Goal: Navigation & Orientation: Find specific page/section

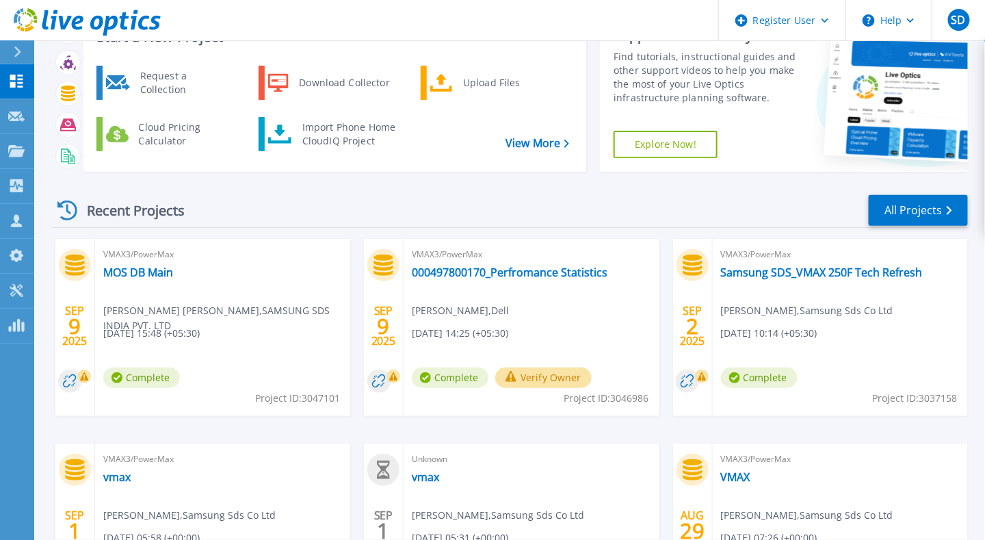
scroll to position [218, 0]
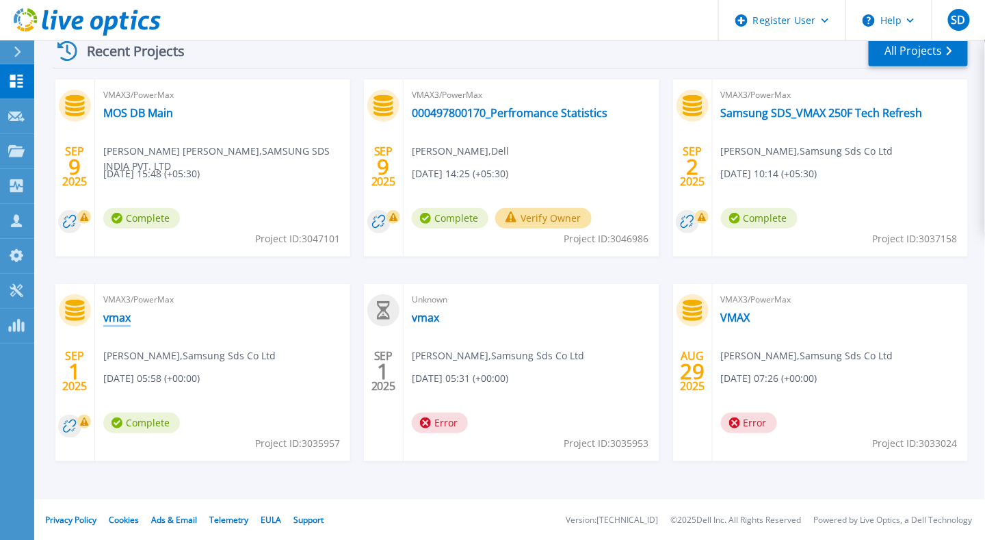
click at [123, 312] on link "vmax" at bounding box center [116, 318] width 27 height 14
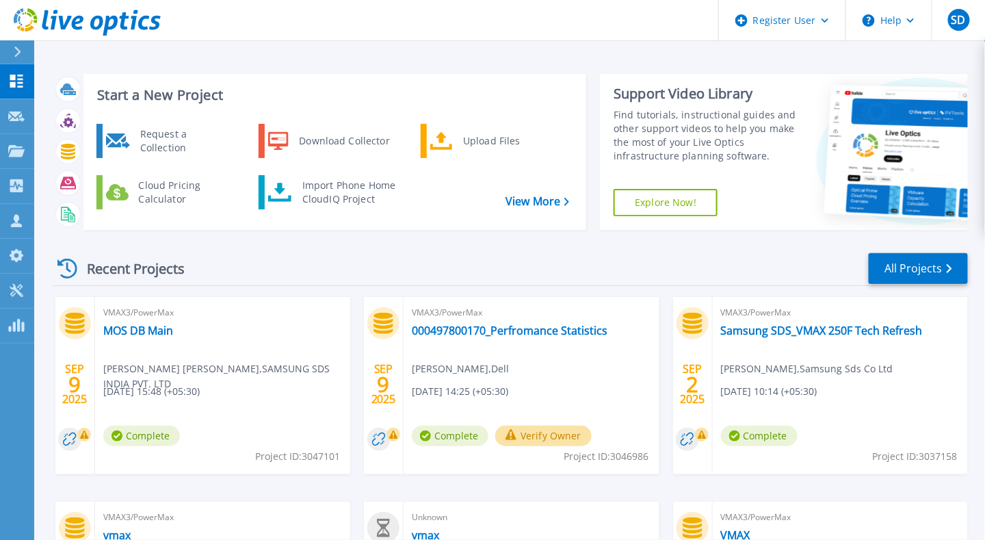
scroll to position [91, 0]
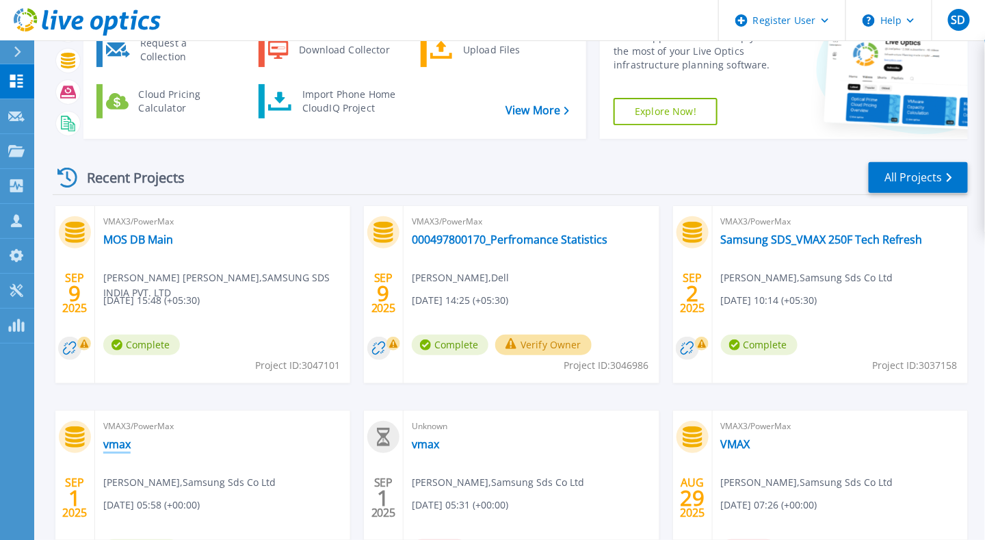
click at [115, 449] on link "vmax" at bounding box center [116, 444] width 27 height 14
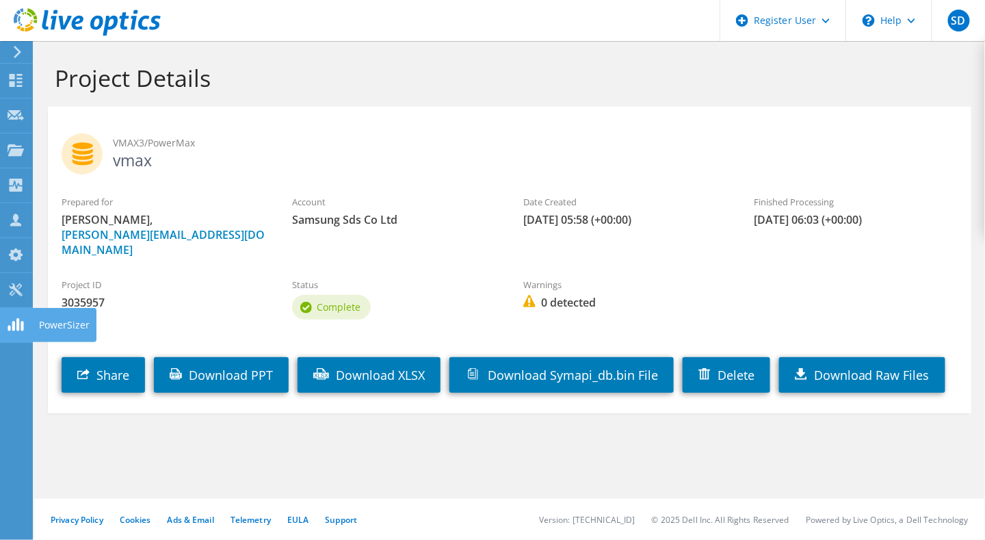
click at [47, 326] on div "PowerSizer" at bounding box center [64, 325] width 64 height 34
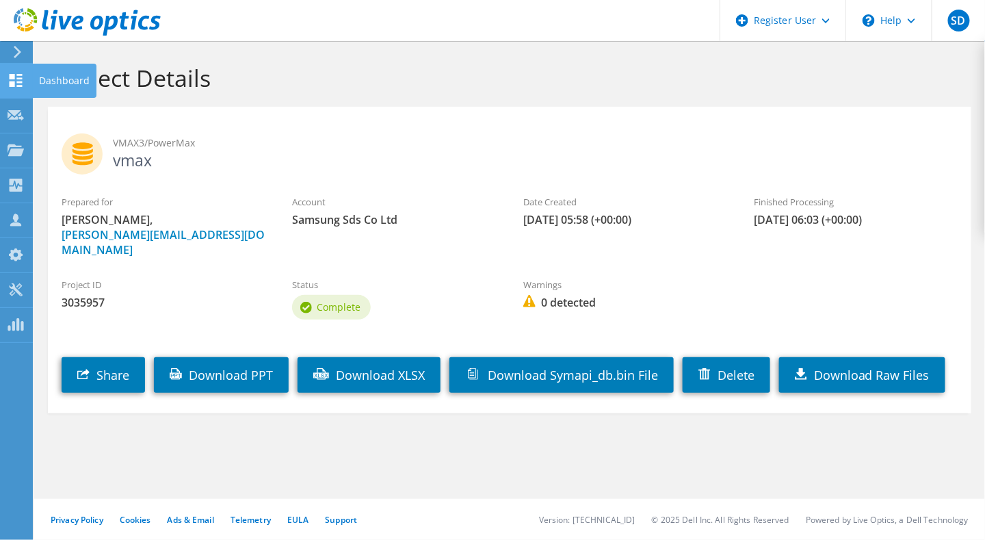
click at [69, 81] on div "Dashboard" at bounding box center [64, 81] width 64 height 34
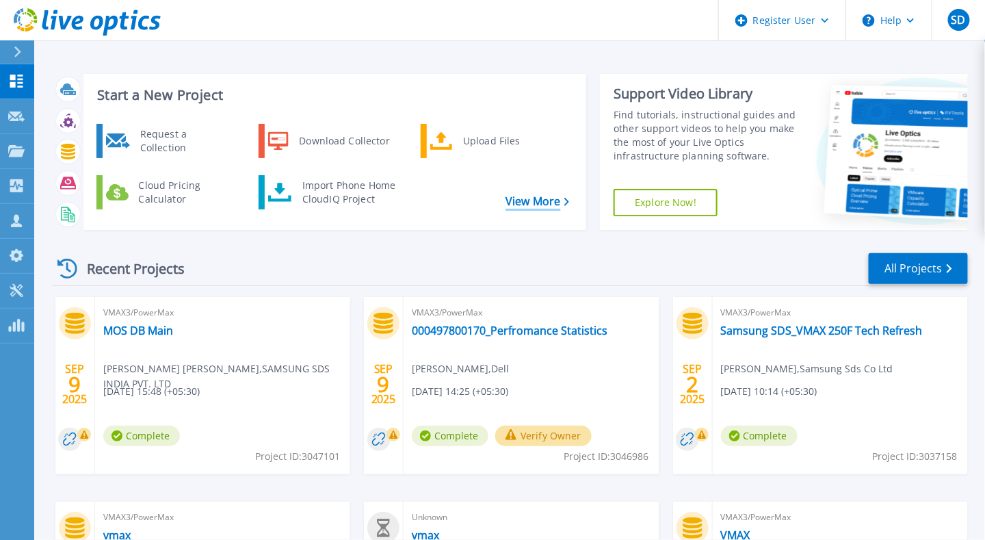
click at [548, 204] on link "View More" at bounding box center [538, 201] width 64 height 13
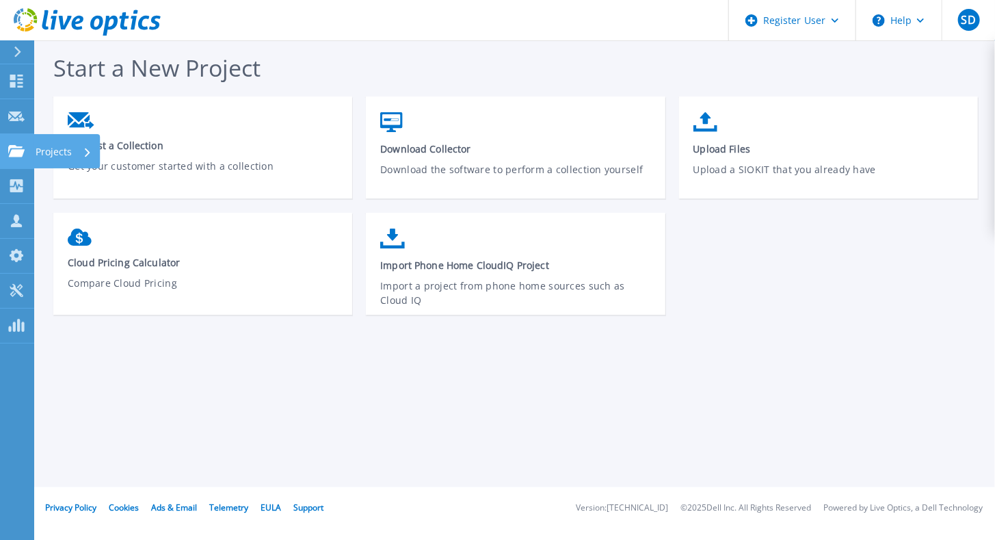
click at [68, 151] on p "Projects" at bounding box center [54, 152] width 36 height 36
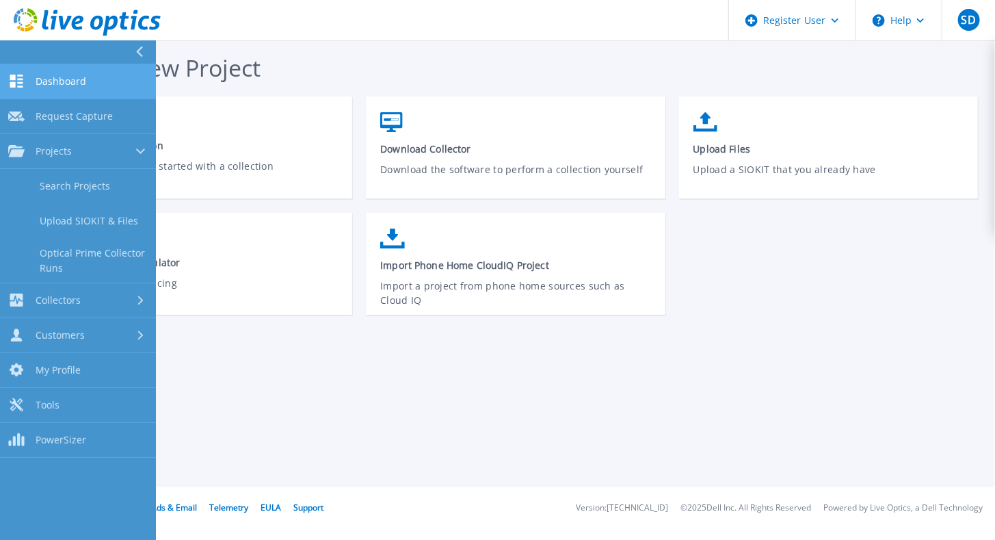
click at [86, 77] on link "Dashboard Dashboard" at bounding box center [78, 81] width 156 height 35
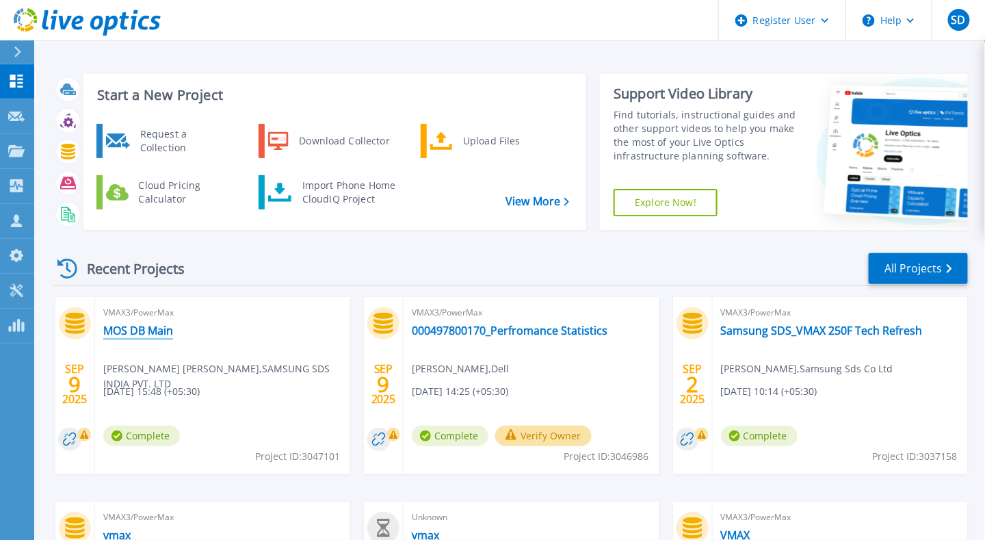
click at [148, 324] on link "MOS DB Main" at bounding box center [138, 331] width 70 height 14
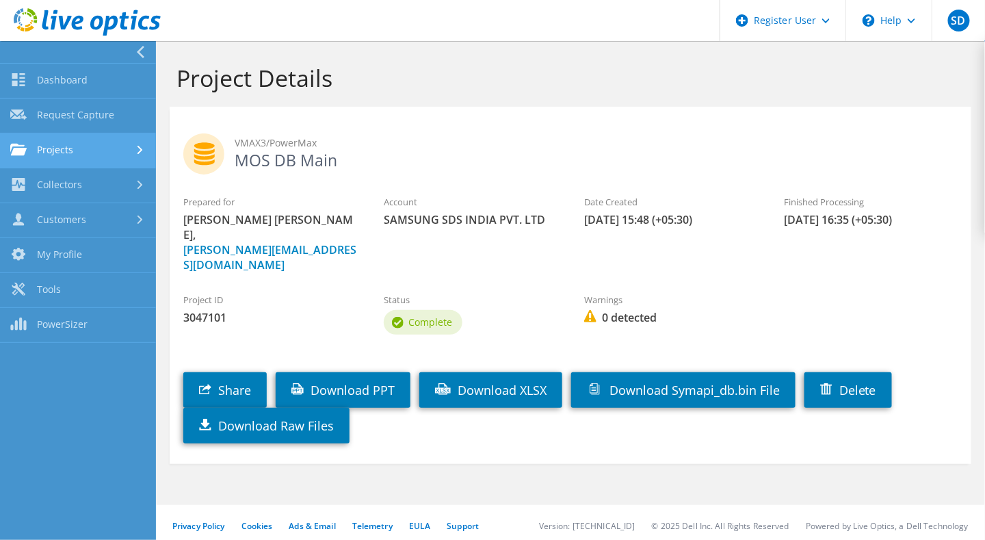
click at [64, 149] on link "Projects" at bounding box center [78, 150] width 156 height 35
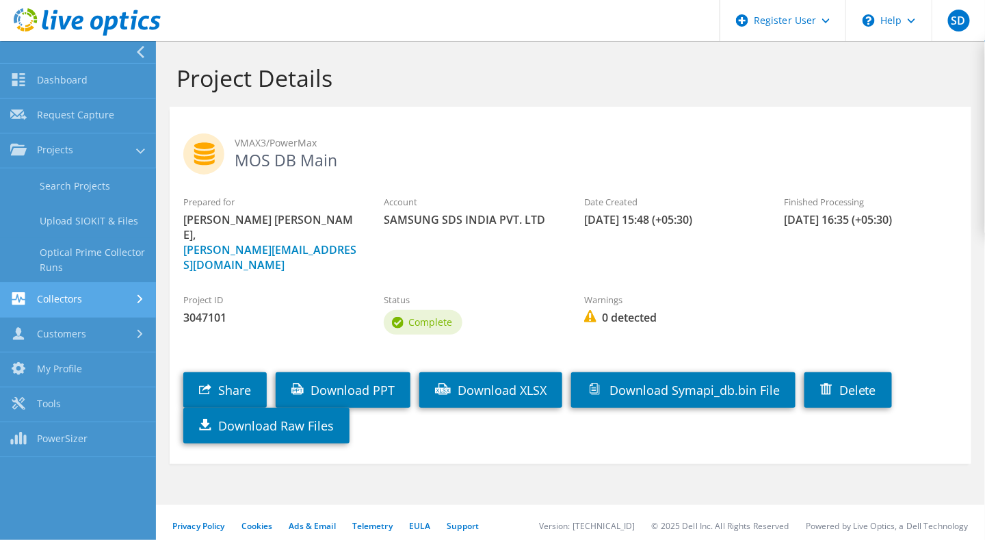
click at [82, 289] on link "Collectors" at bounding box center [78, 300] width 156 height 35
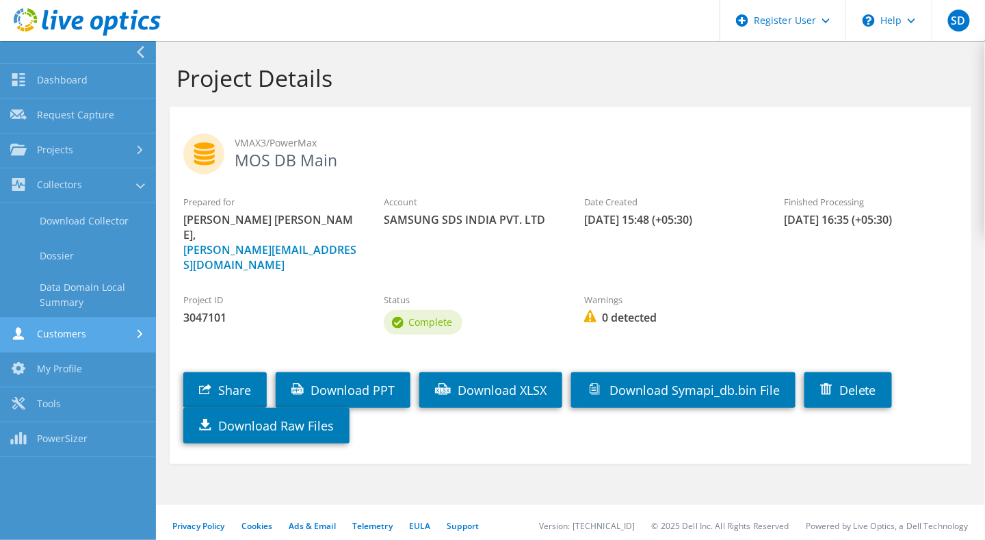
click at [112, 342] on link "Customers" at bounding box center [78, 334] width 156 height 35
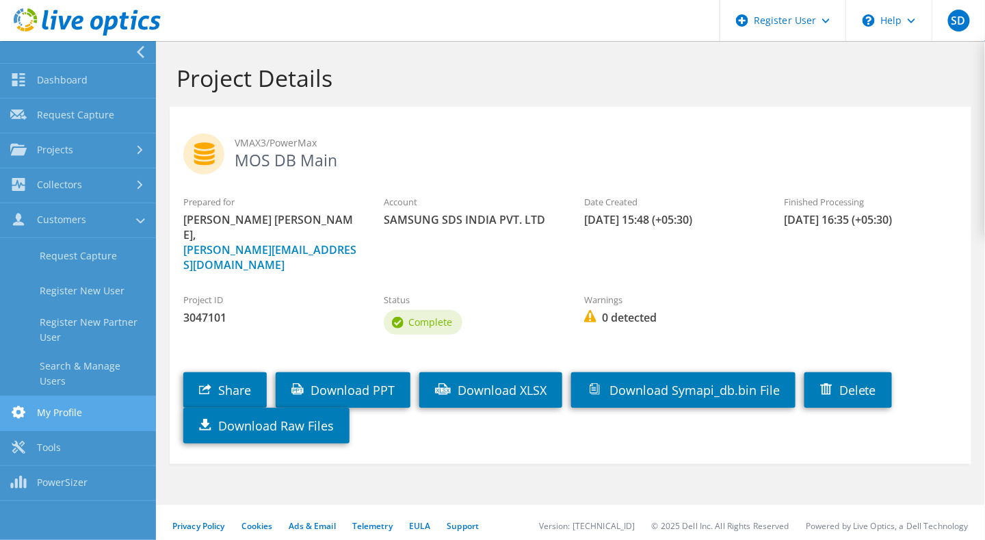
click at [62, 402] on link "My Profile" at bounding box center [78, 413] width 156 height 35
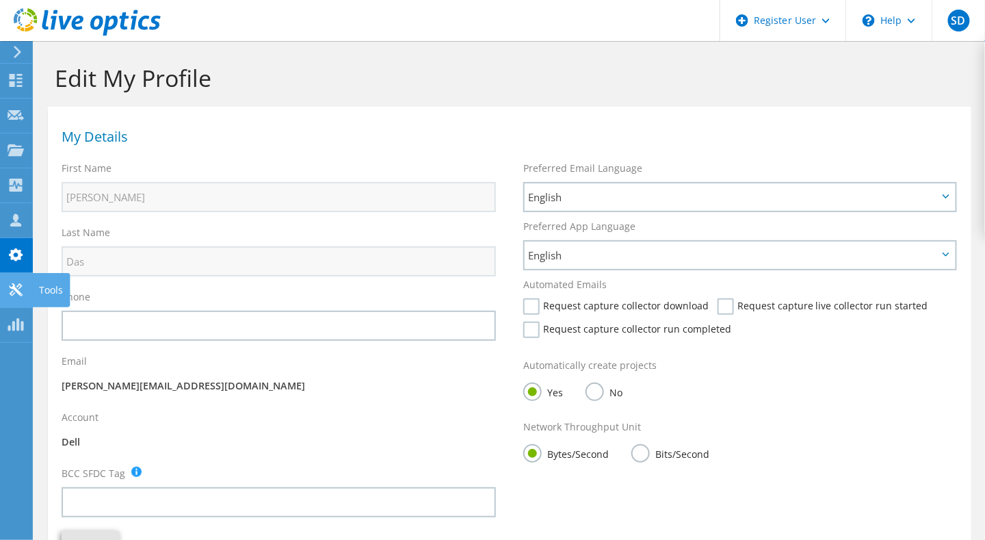
click at [46, 296] on div "Tools" at bounding box center [51, 290] width 38 height 34
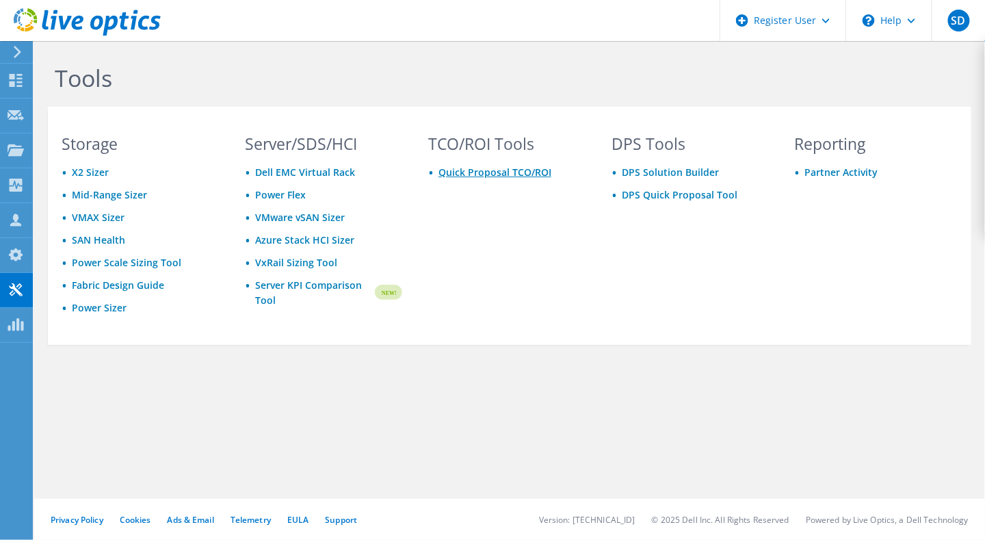
click at [514, 173] on link "Quick Proposal TCO/ROI" at bounding box center [495, 172] width 113 height 13
click at [97, 309] on link "Power Sizer" at bounding box center [99, 307] width 55 height 13
click at [63, 83] on div "Dashboard" at bounding box center [64, 81] width 64 height 34
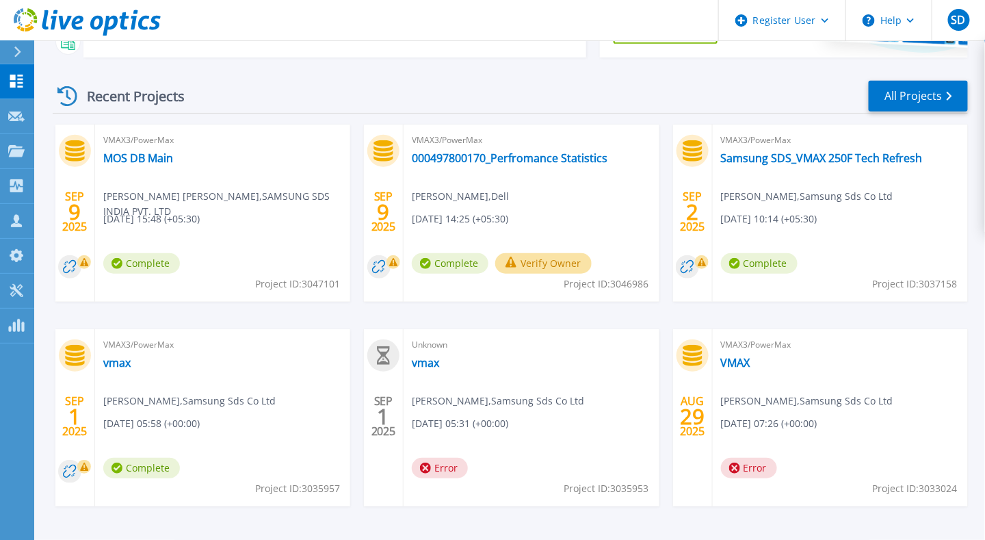
scroll to position [179, 0]
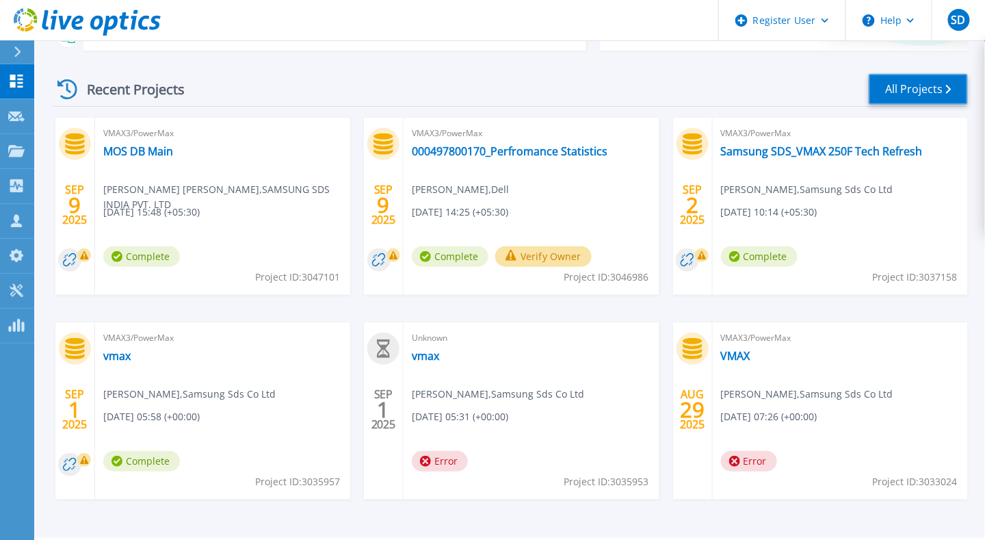
click at [909, 96] on link "All Projects" at bounding box center [918, 89] width 99 height 31
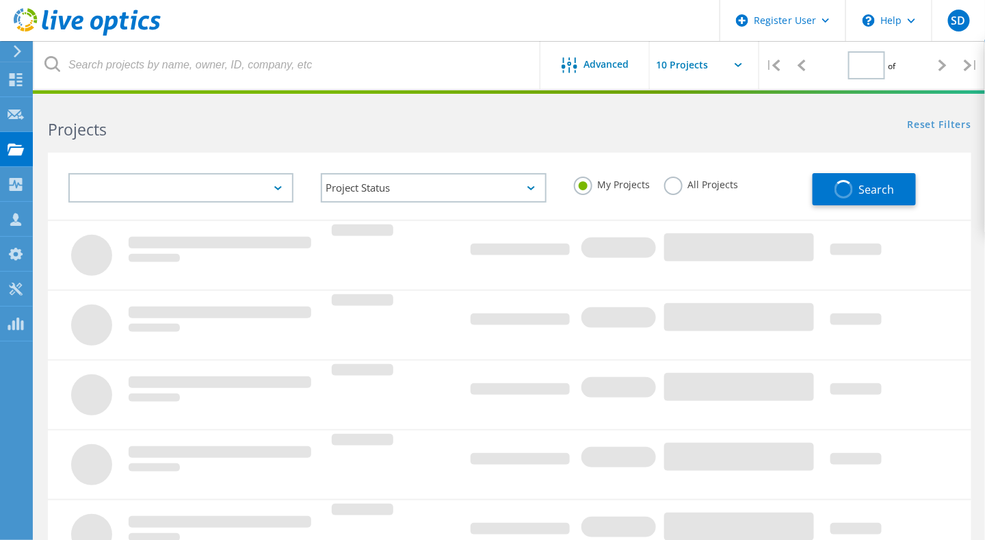
type input "1"
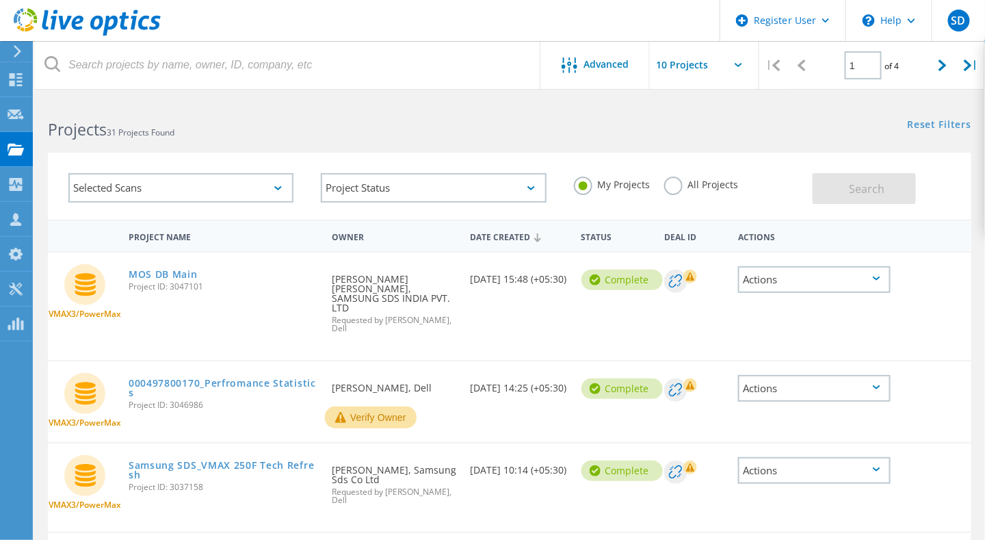
click at [835, 274] on div "Actions" at bounding box center [814, 279] width 153 height 27
click at [939, 296] on div "VMAX3/PowerMax MOS DB Main Project ID: 3047101 Requested By Jatin Jatin, SAMSUN…" at bounding box center [510, 305] width 924 height 107
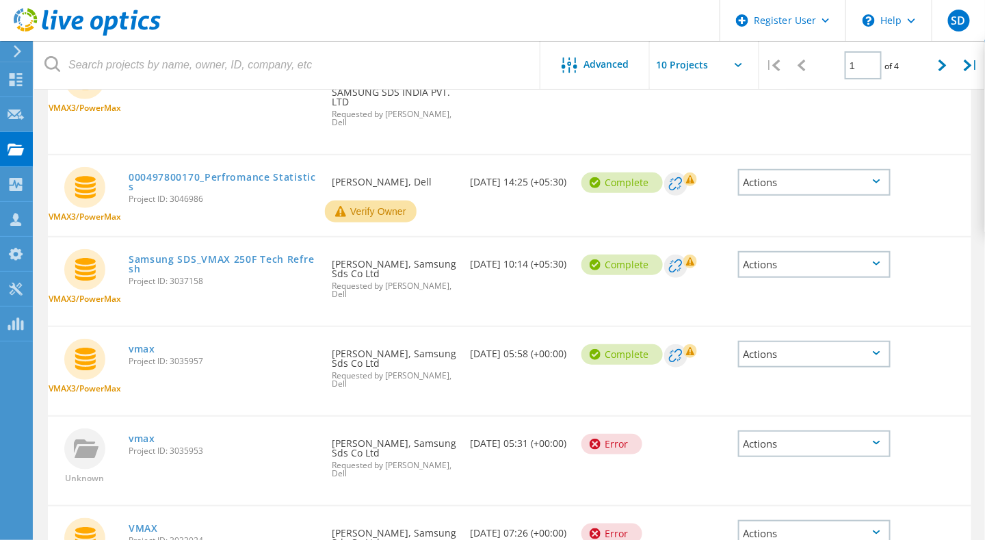
scroll to position [211, 0]
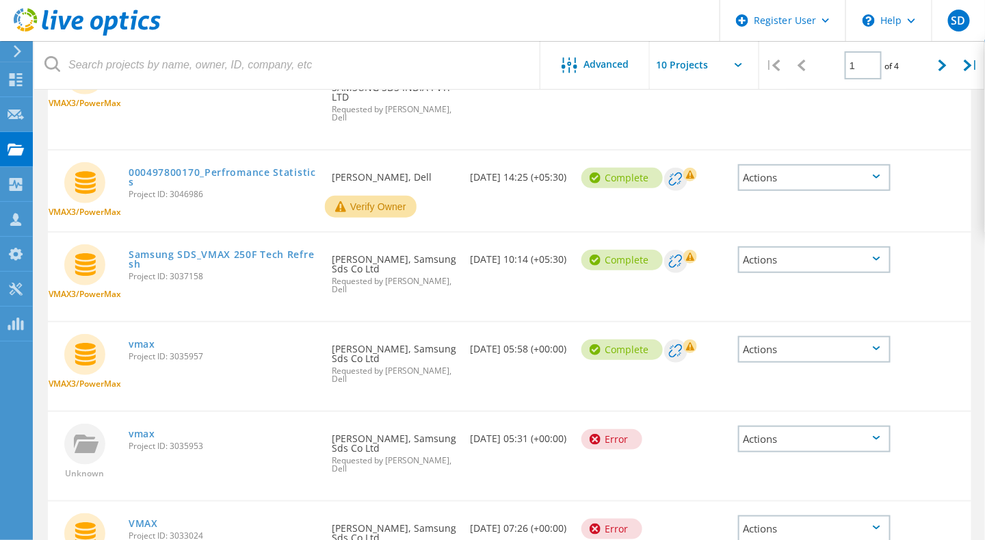
click at [878, 346] on icon at bounding box center [877, 348] width 8 height 4
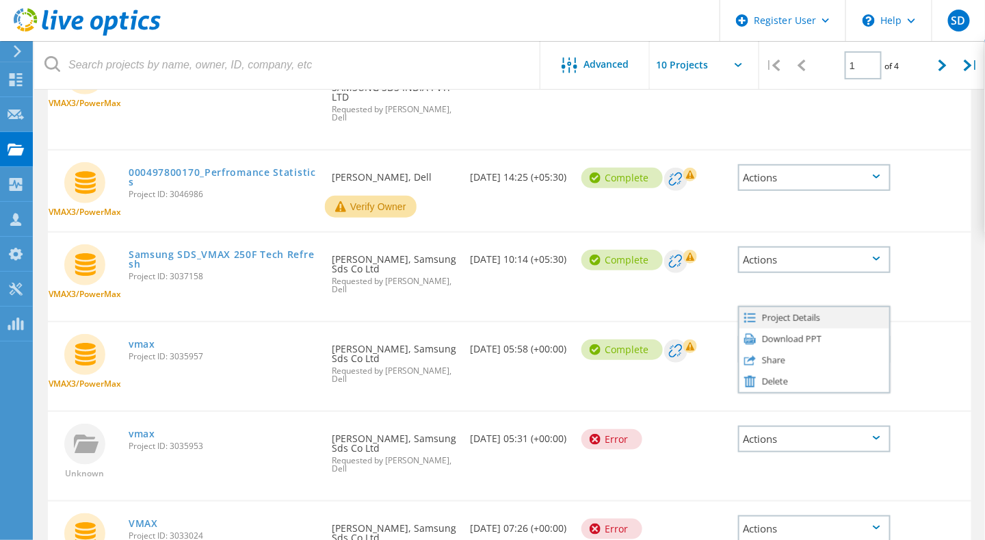
click at [795, 307] on div "Project Details" at bounding box center [815, 317] width 150 height 21
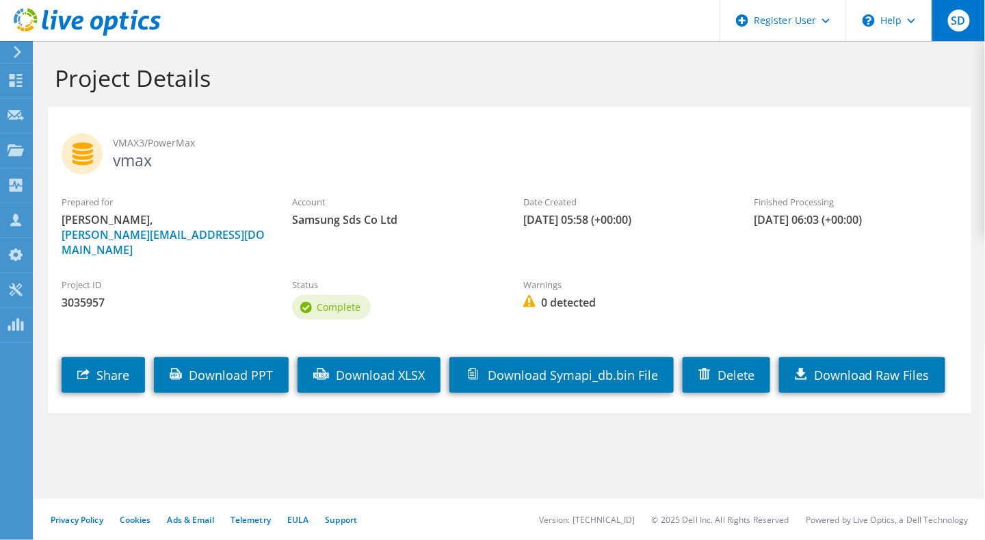
click at [965, 24] on span "SD" at bounding box center [959, 21] width 22 height 22
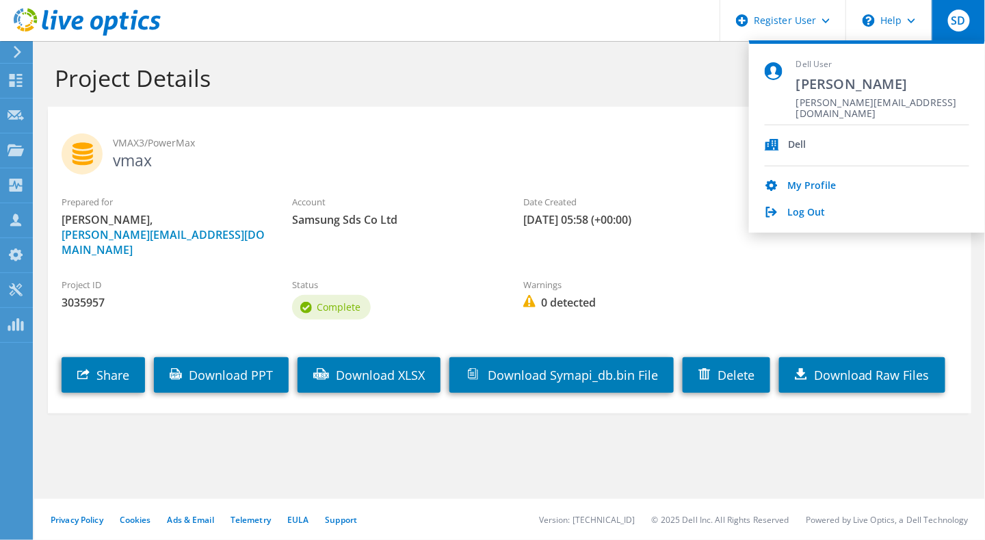
click at [965, 24] on span "SD" at bounding box center [959, 21] width 22 height 22
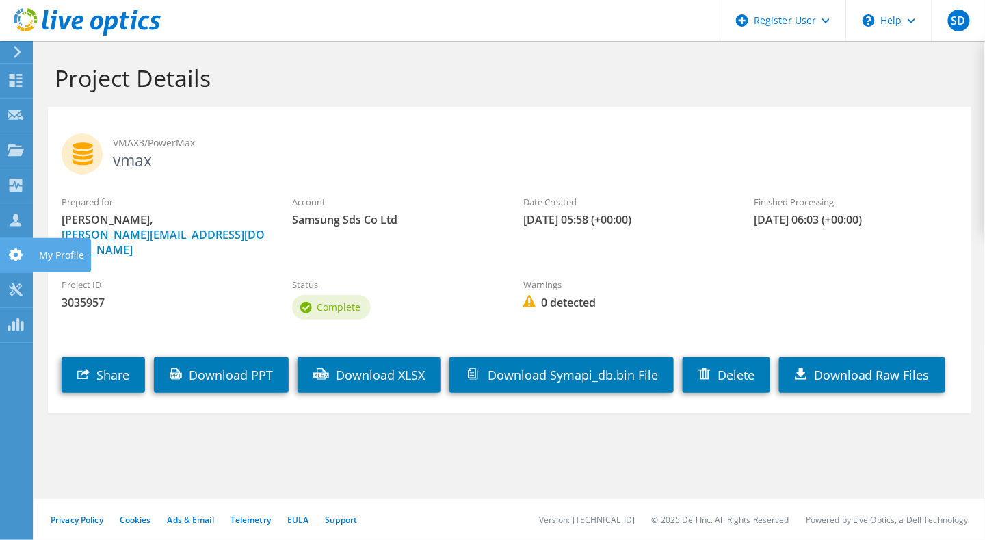
click at [18, 261] on div at bounding box center [16, 256] width 16 height 15
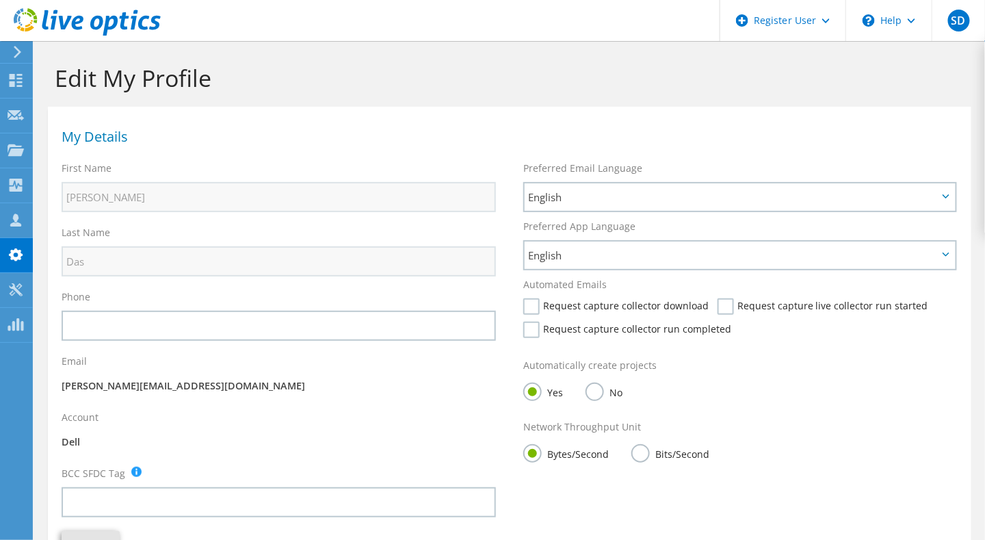
click at [40, 23] on icon at bounding box center [87, 22] width 147 height 28
